Goal: Task Accomplishment & Management: Use online tool/utility

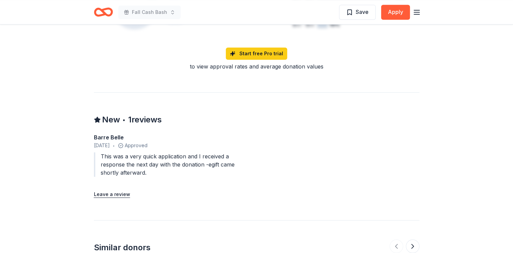
scroll to position [678, 0]
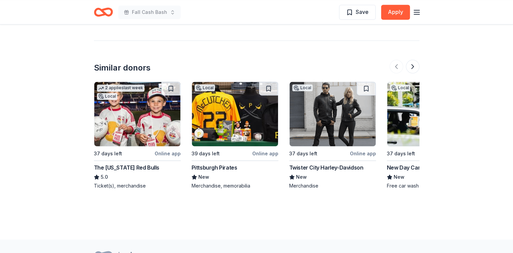
scroll to position [901, 0]
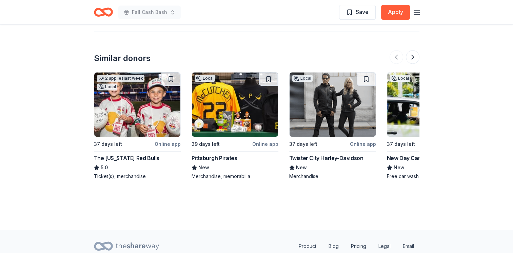
click at [308, 157] on div "Twister City Harley-Davidson" at bounding box center [326, 158] width 74 height 8
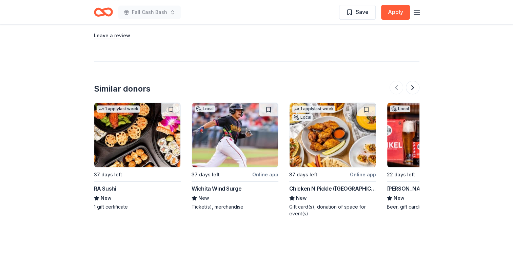
scroll to position [687, 0]
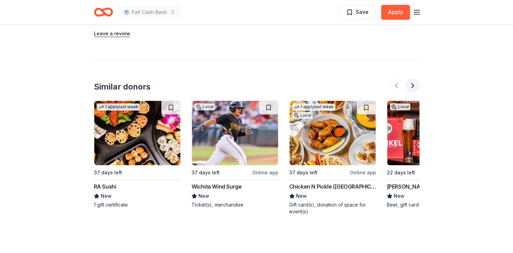
click at [414, 85] on button at bounding box center [413, 86] width 14 height 14
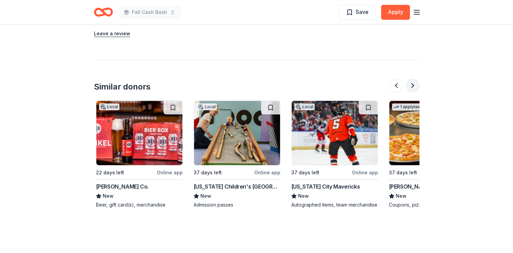
scroll to position [0, 293]
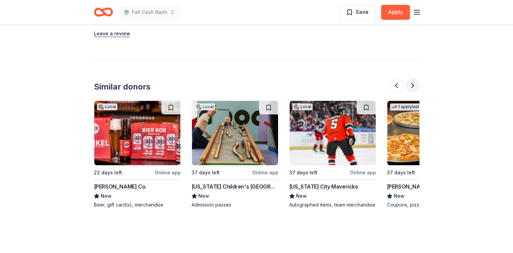
click at [414, 85] on button at bounding box center [413, 86] width 14 height 14
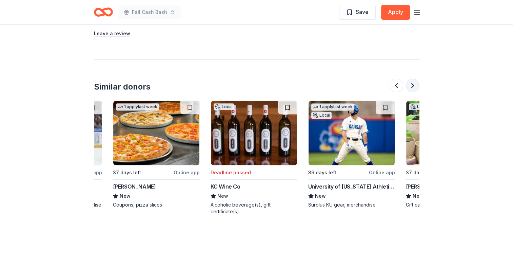
scroll to position [0, 586]
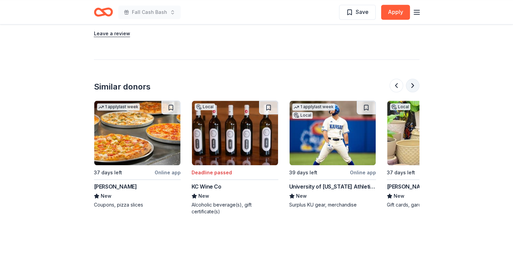
click at [412, 83] on button at bounding box center [413, 86] width 14 height 14
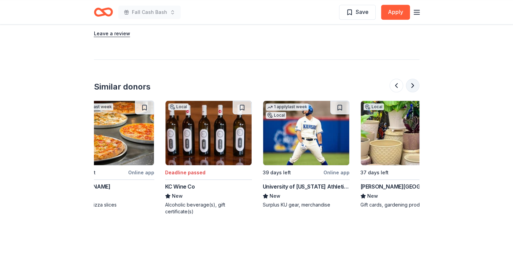
scroll to position [0, 640]
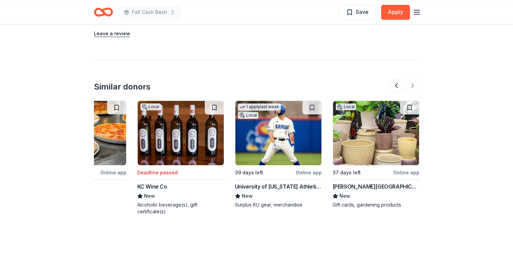
click at [411, 83] on div at bounding box center [405, 86] width 30 height 14
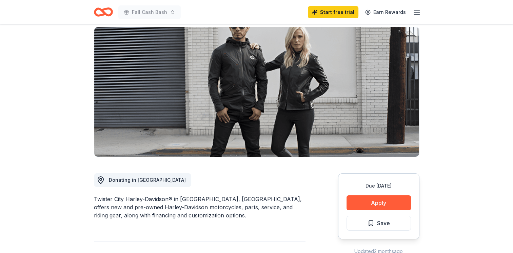
scroll to position [54, 0]
